Goal: Navigation & Orientation: Go to known website

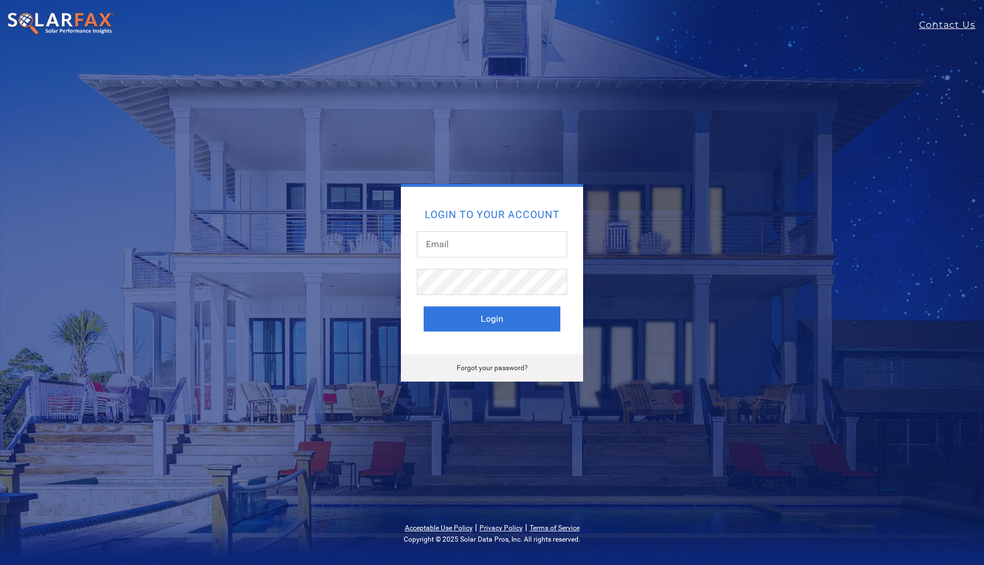
click at [36, 9] on nav "Contact Us" at bounding box center [492, 25] width 984 height 50
click at [37, 22] on img at bounding box center [60, 24] width 107 height 24
